Goal: Information Seeking & Learning: Learn about a topic

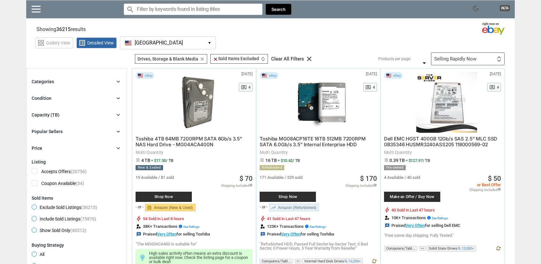
click at [470, 58] on div "Selling Rapidly Now" at bounding box center [455, 59] width 42 height 5
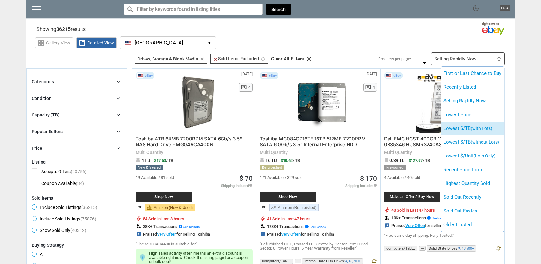
click at [485, 129] on span "(with Lots)" at bounding box center [482, 128] width 22 height 5
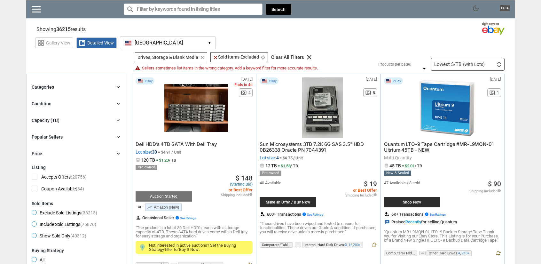
click at [460, 64] on div "Lowest $/TB (with Lots)" at bounding box center [459, 64] width 51 height 5
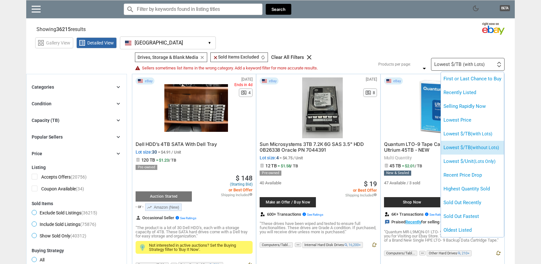
click at [470, 148] on li "Lowest $/TB (without Lots)" at bounding box center [472, 148] width 63 height 14
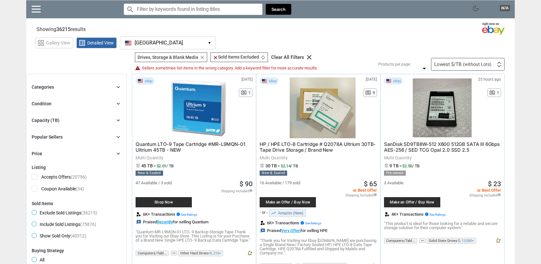
click at [82, 105] on div "Condition chevron_right" at bounding box center [77, 104] width 90 height 8
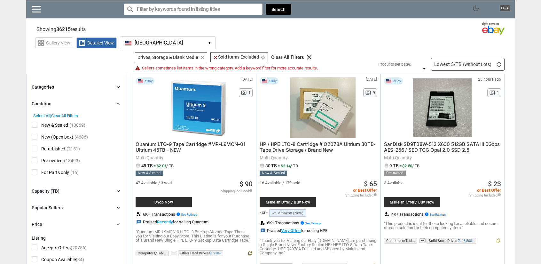
click at [35, 125] on span "New & Sealed" at bounding box center [50, 126] width 36 height 8
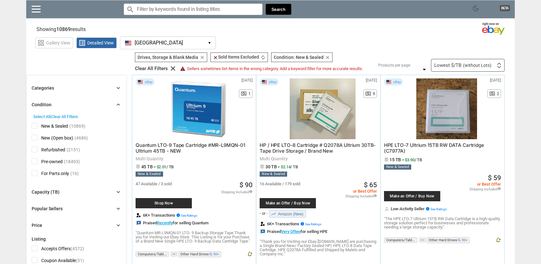
click at [35, 139] on span "New (Open box)" at bounding box center [53, 139] width 42 height 8
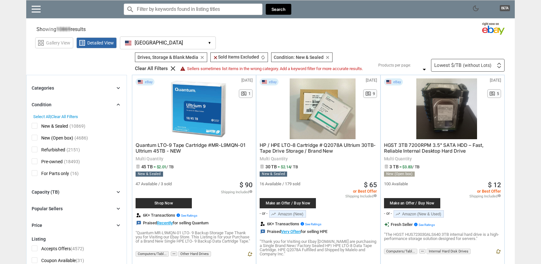
click at [34, 150] on span "Refurbished" at bounding box center [49, 150] width 34 height 8
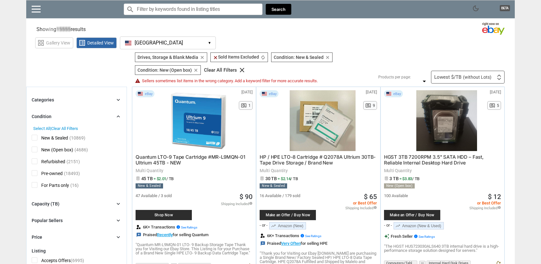
click at [117, 116] on icon "chevron_right" at bounding box center [118, 116] width 6 height 6
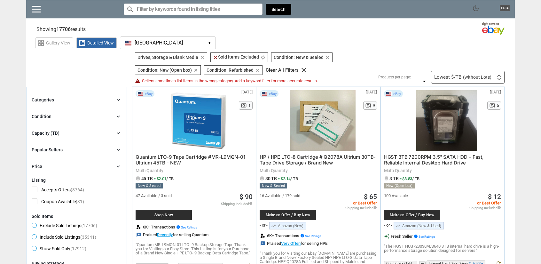
click at [117, 115] on icon "chevron_right" at bounding box center [118, 116] width 6 height 6
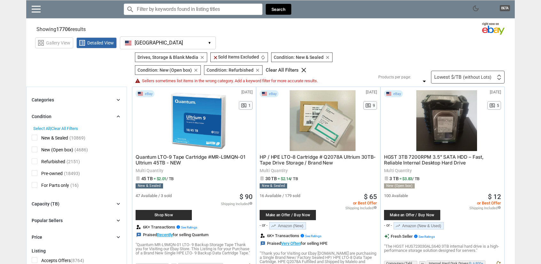
click at [34, 161] on span "Refurbished" at bounding box center [49, 162] width 34 height 8
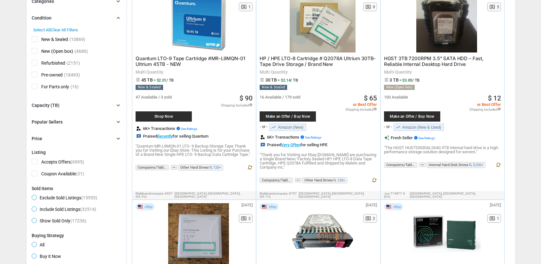
scroll to position [96, 0]
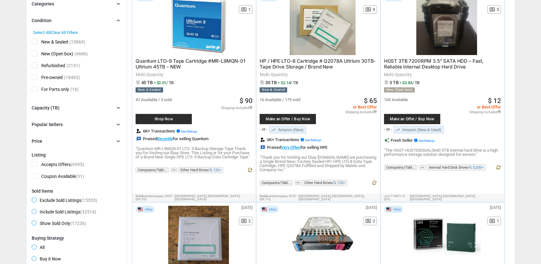
click at [118, 108] on icon "chevron_right" at bounding box center [118, 108] width 6 height 6
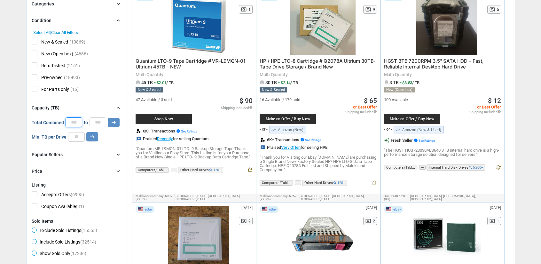
scroll to position [0, 0]
drag, startPoint x: 76, startPoint y: 123, endPoint x: 65, endPoint y: 122, distance: 11.6
click at [66, 122] on input "*" at bounding box center [74, 123] width 16 height 10
type input "**"
drag, startPoint x: 98, startPoint y: 121, endPoint x: 93, endPoint y: 122, distance: 5.3
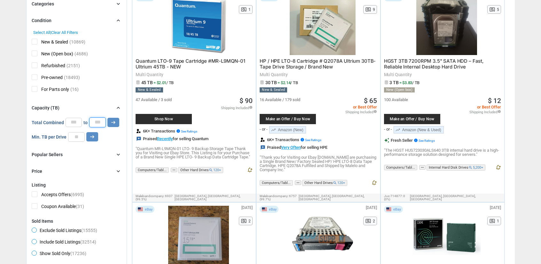
click at [93, 122] on input "*" at bounding box center [97, 122] width 17 height 10
type input "**"
click at [110, 119] on icon "arrow_right_alt" at bounding box center [113, 122] width 6 height 6
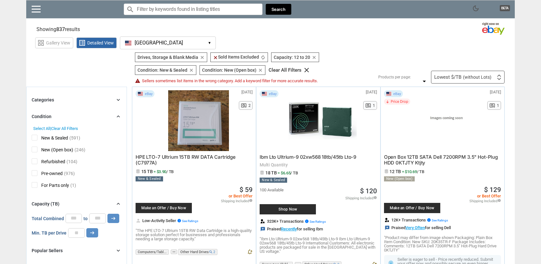
click at [34, 150] on span "New (Open box)" at bounding box center [53, 150] width 42 height 8
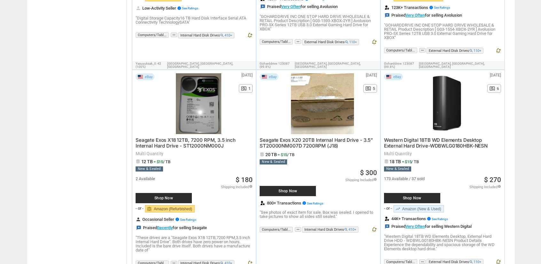
scroll to position [3143, 0]
